Goal: Entertainment & Leisure: Consume media (video, audio)

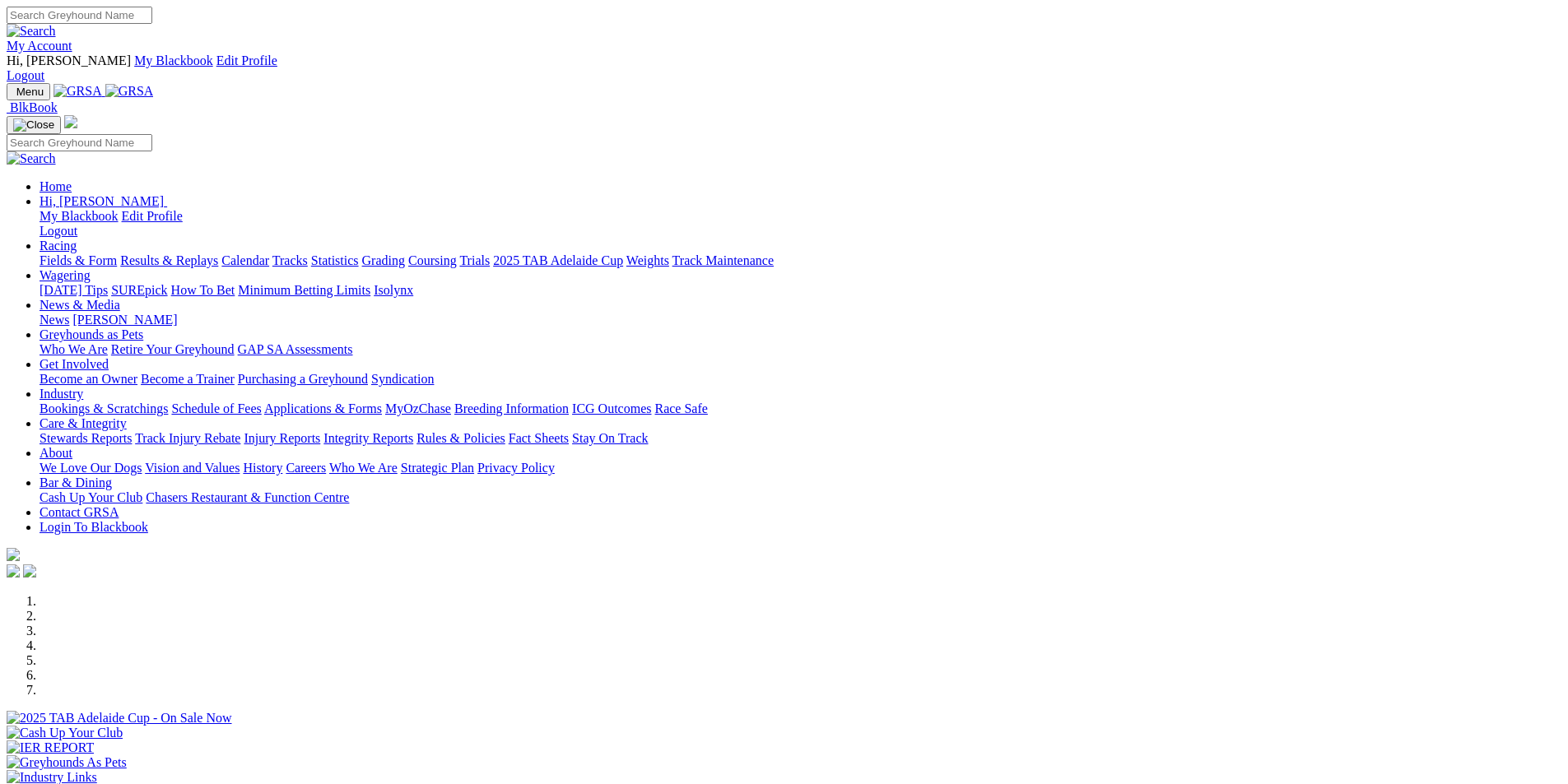
scroll to position [1153, 0]
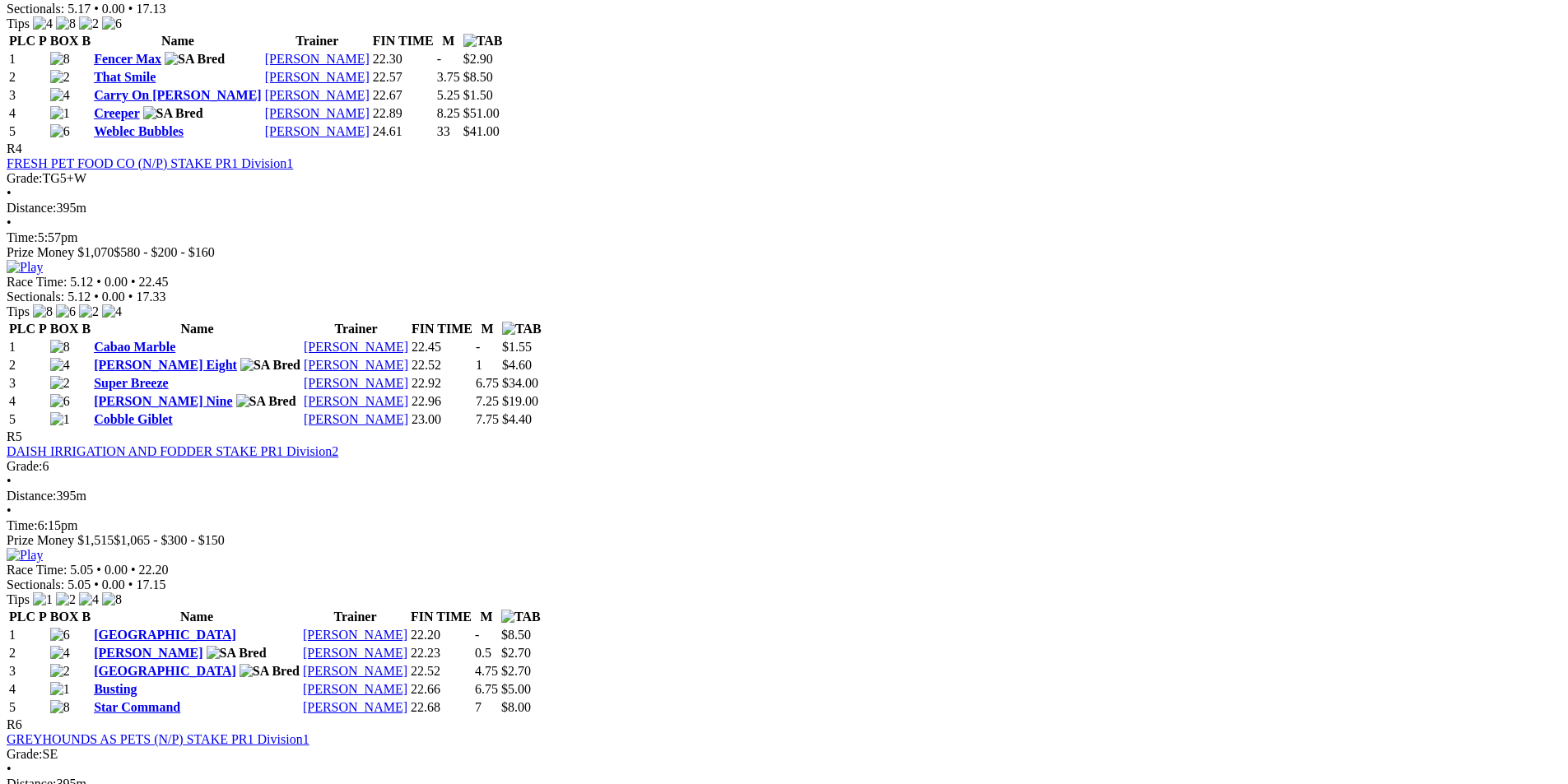
scroll to position [1646, 0]
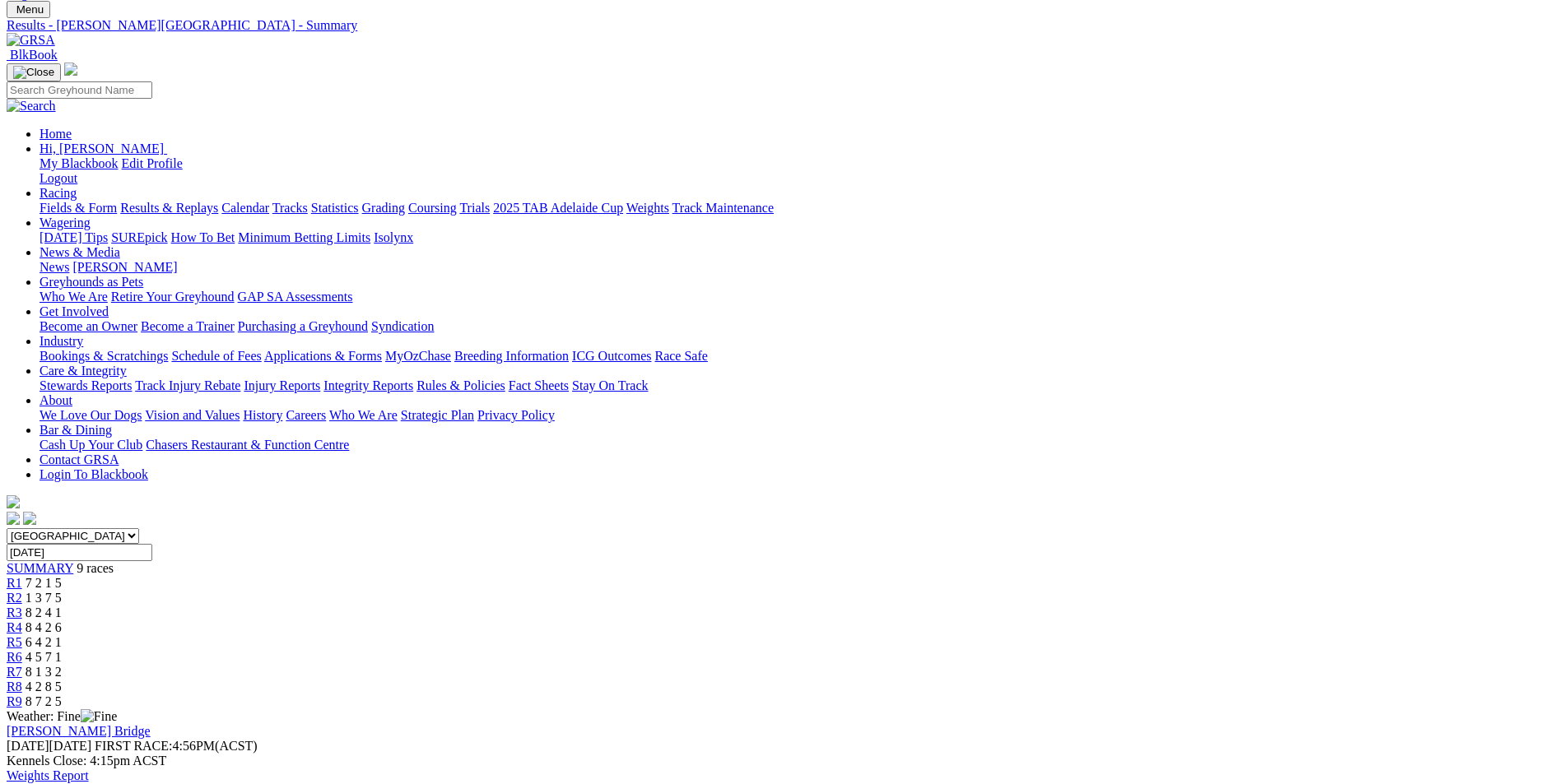
scroll to position [0, 0]
